Goal: Navigation & Orientation: Find specific page/section

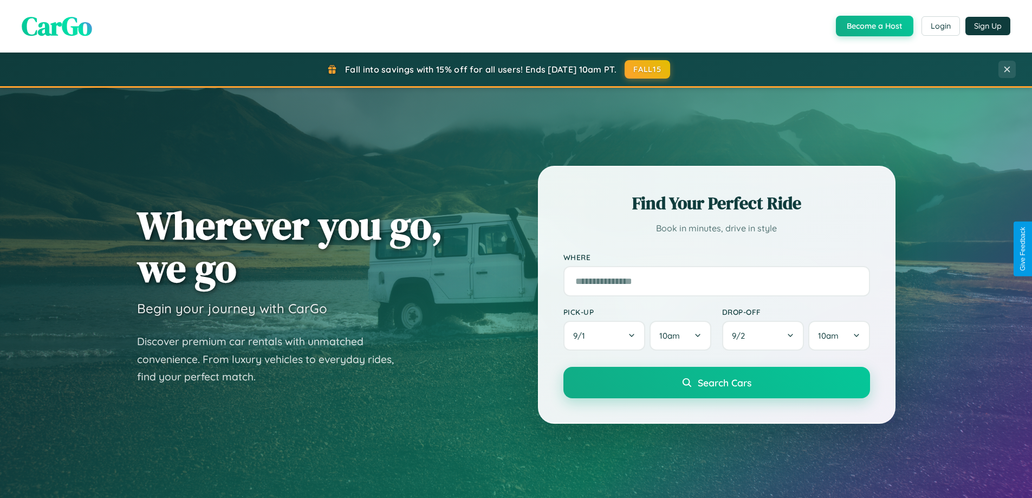
scroll to position [467, 0]
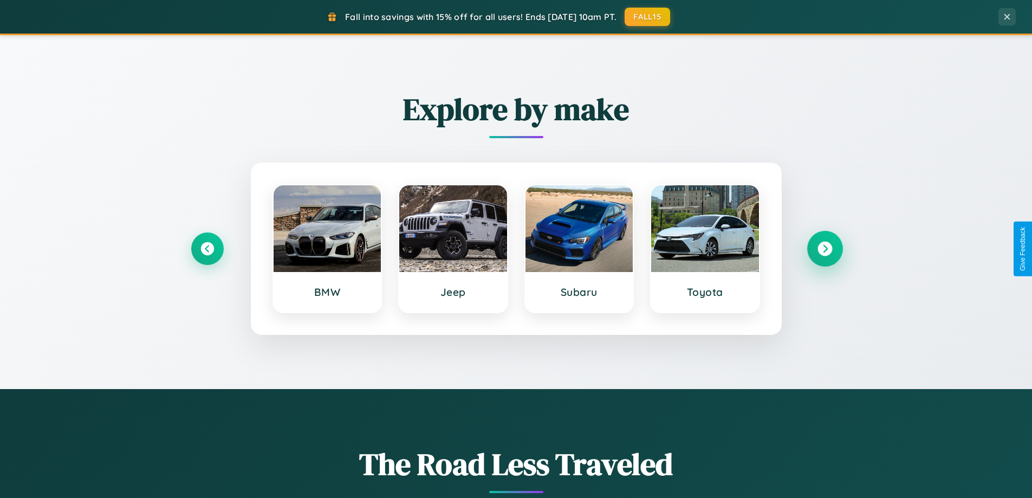
click at [824, 249] on icon at bounding box center [824, 249] width 15 height 15
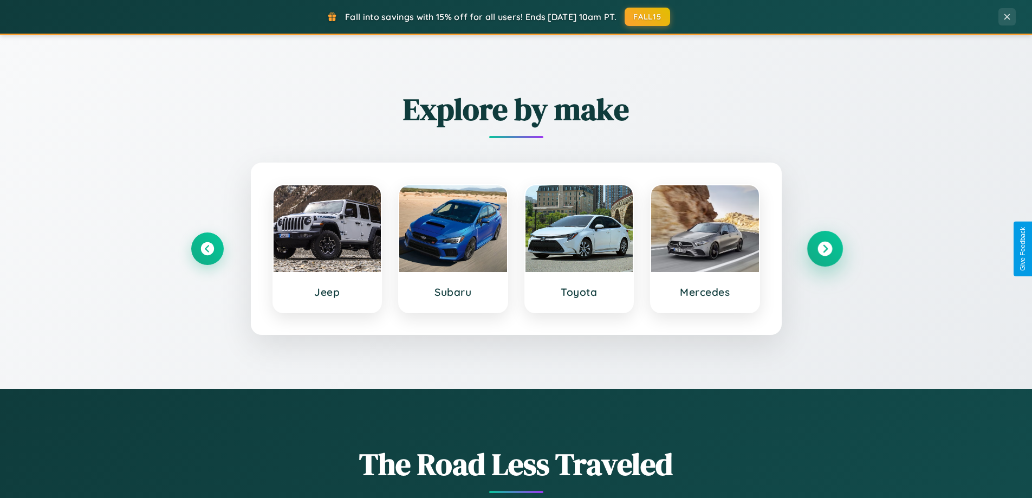
click at [824, 249] on icon at bounding box center [824, 249] width 15 height 15
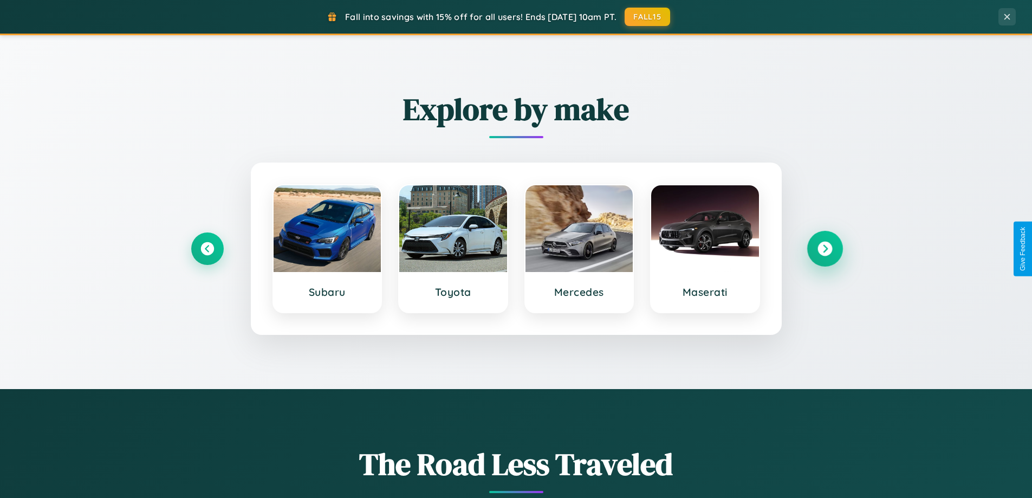
click at [824, 249] on icon at bounding box center [824, 249] width 15 height 15
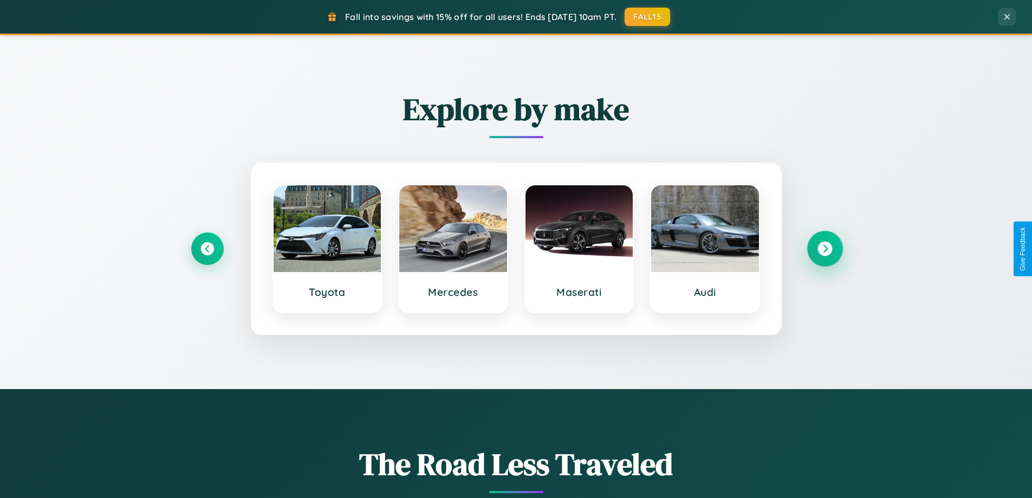
click at [824, 249] on icon at bounding box center [824, 249] width 15 height 15
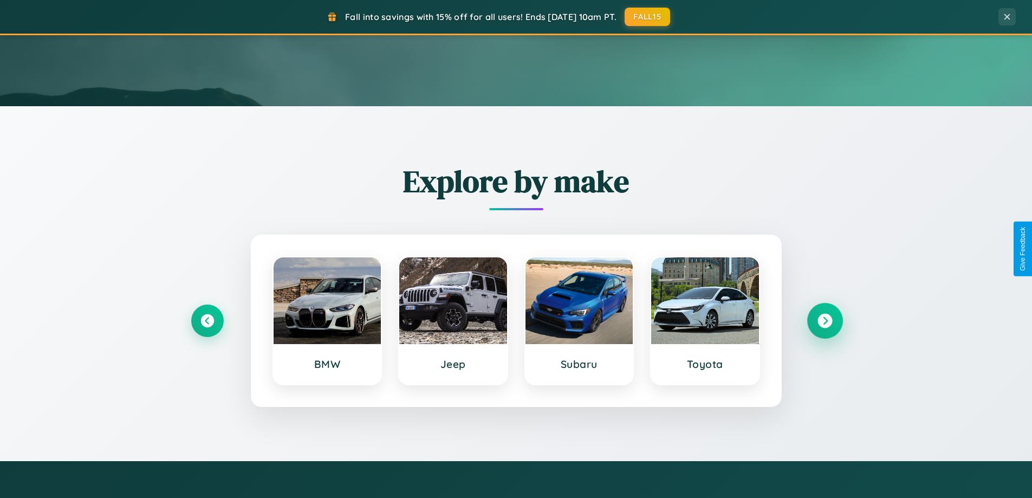
scroll to position [0, 0]
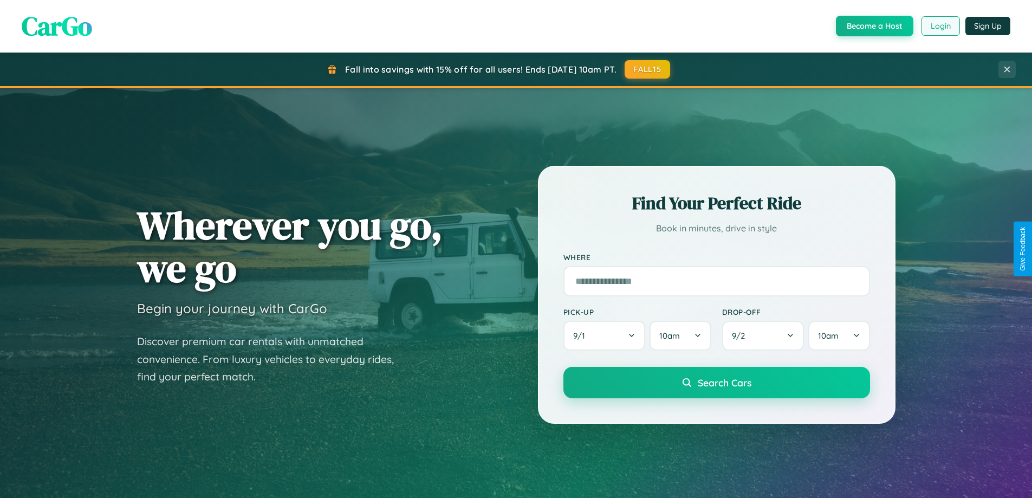
click at [940, 26] on button "Login" at bounding box center [940, 25] width 38 height 19
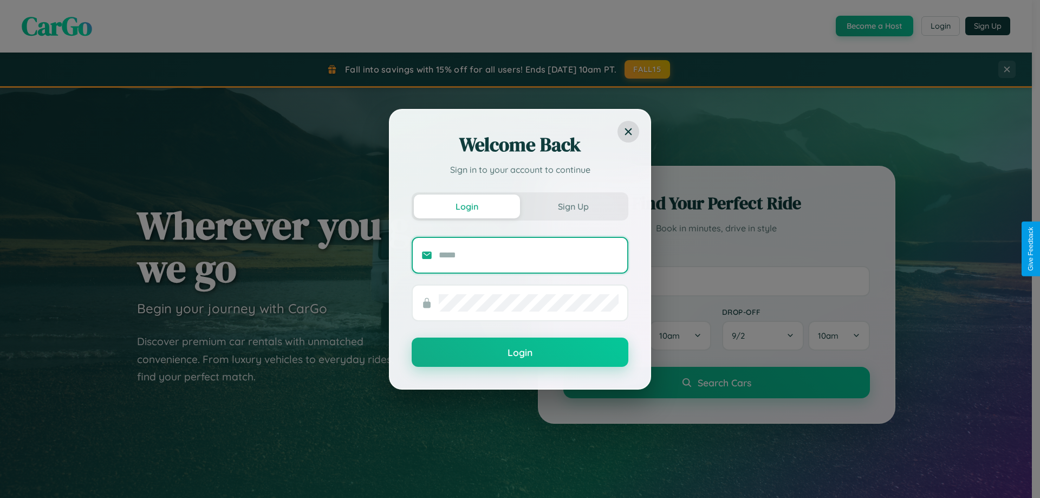
click at [529, 255] on input "text" at bounding box center [529, 254] width 180 height 17
type input "**********"
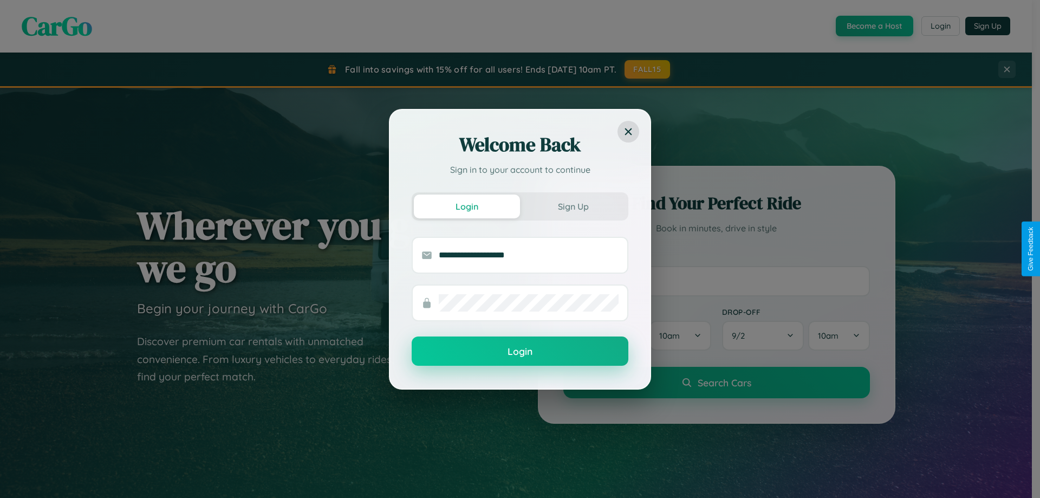
click at [520, 352] on button "Login" at bounding box center [520, 350] width 217 height 29
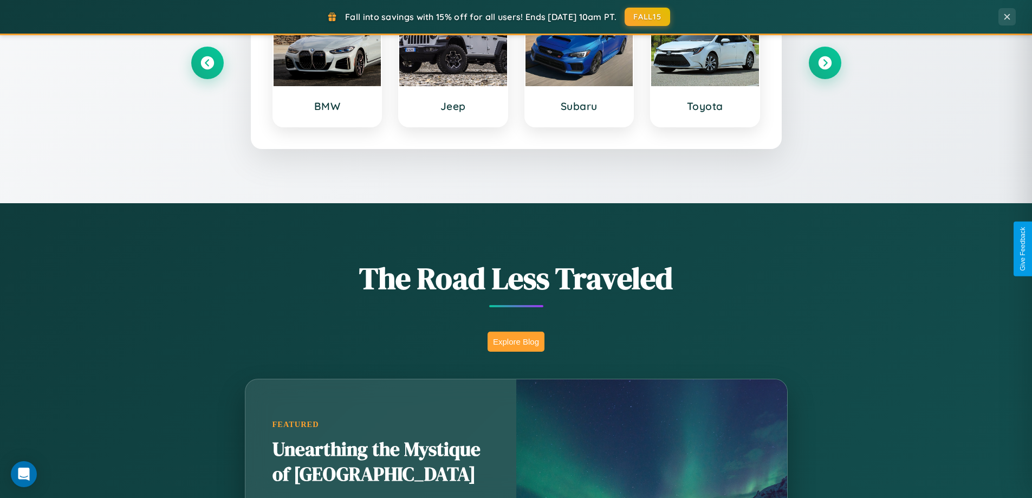
scroll to position [745, 0]
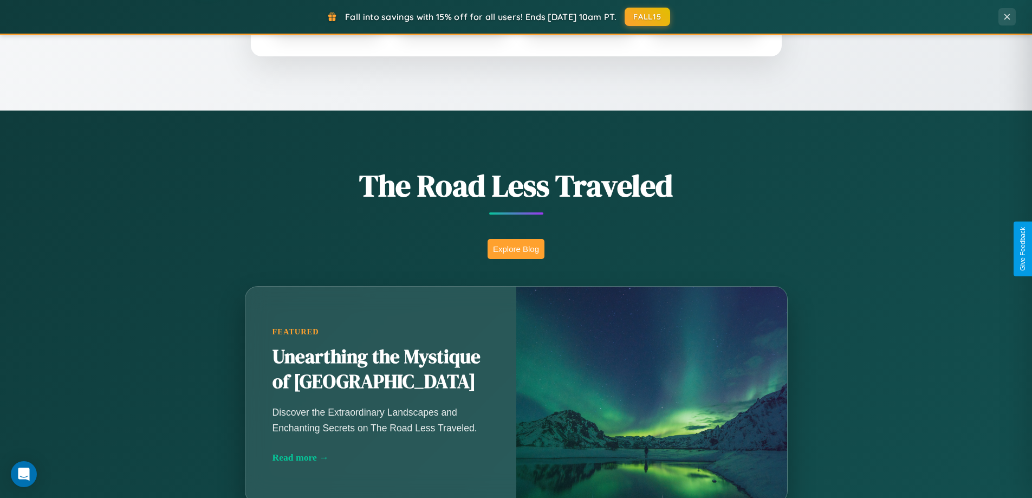
click at [516, 249] on button "Explore Blog" at bounding box center [515, 249] width 57 height 20
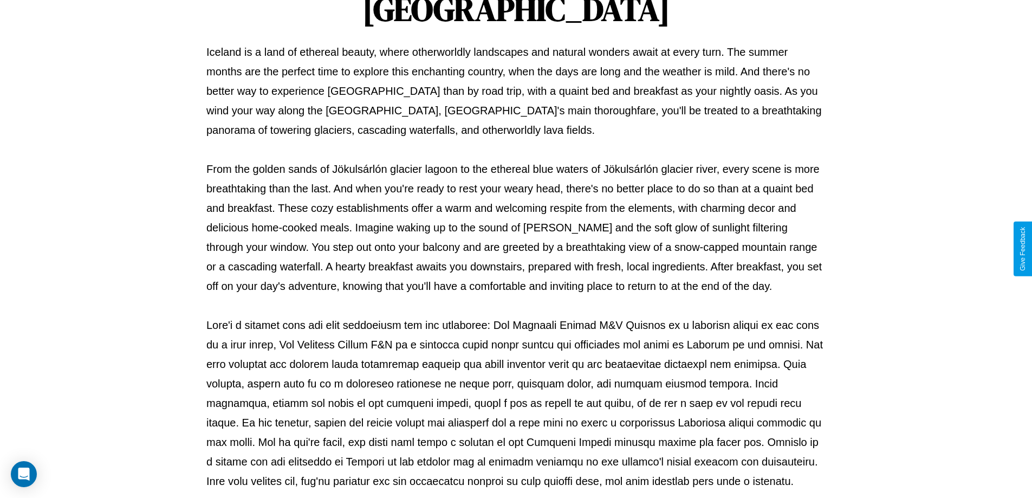
scroll to position [350, 0]
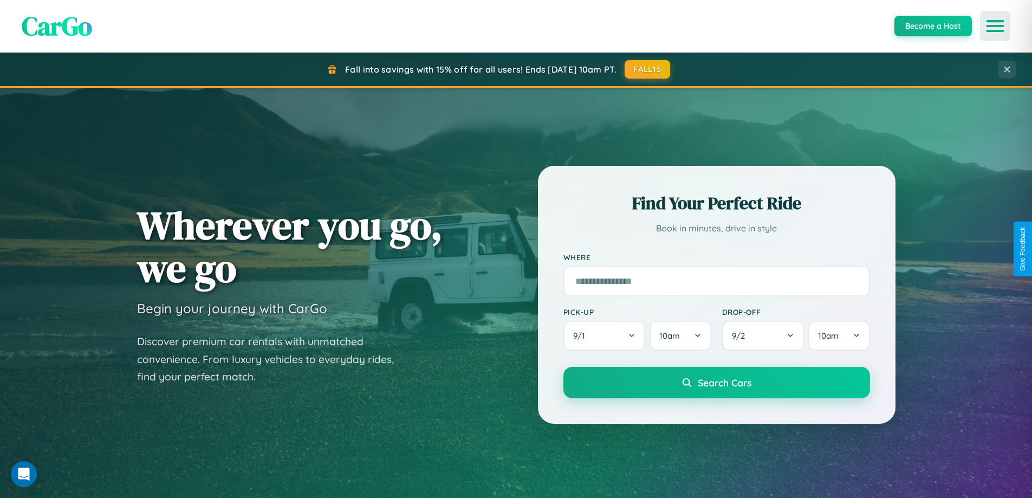
click at [995, 26] on icon "Open menu" at bounding box center [995, 26] width 16 height 10
